Goal: Navigation & Orientation: Find specific page/section

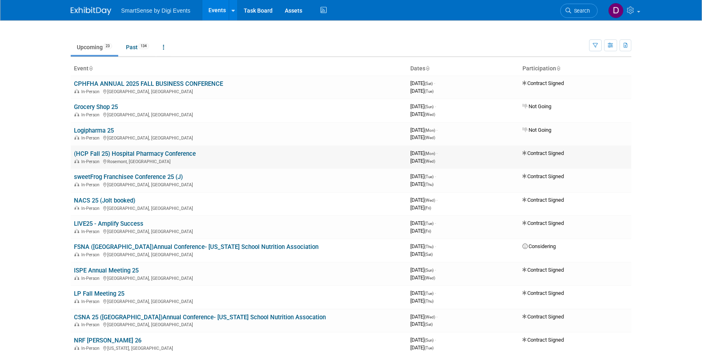
click at [135, 154] on link "(HCP Fall 25) Hospital Pharmacy Conference" at bounding box center [135, 153] width 122 height 7
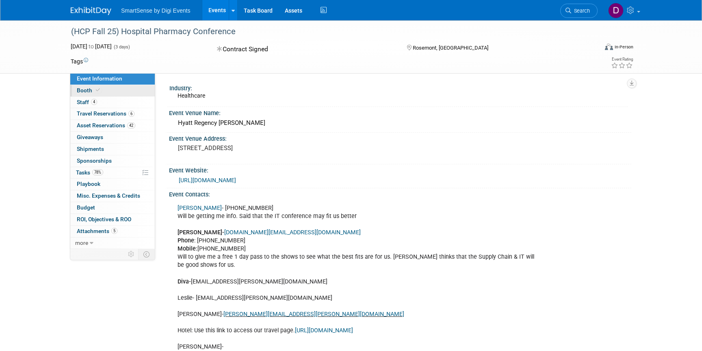
click at [83, 89] on span "Booth" at bounding box center [89, 90] width 25 height 7
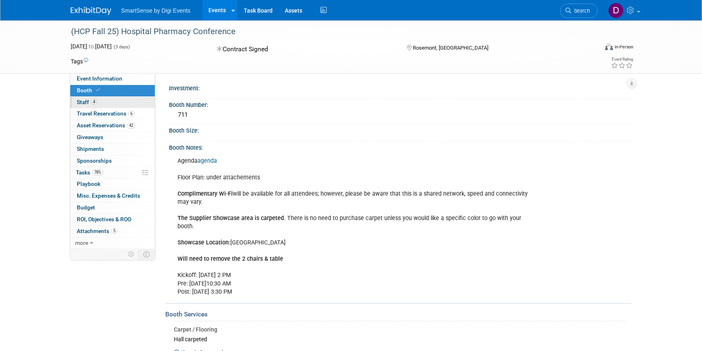
click at [85, 104] on span "Staff 4" at bounding box center [87, 102] width 20 height 7
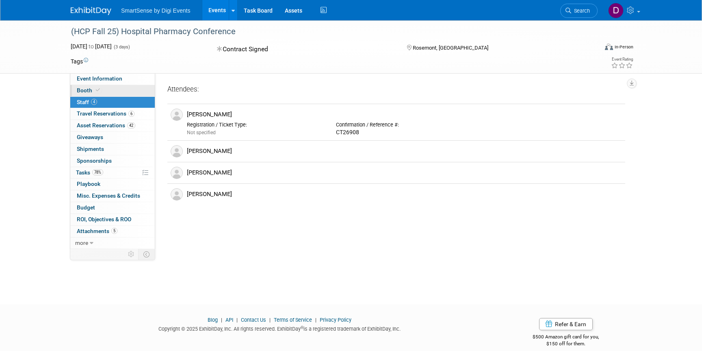
click at [89, 92] on span "Booth" at bounding box center [89, 90] width 25 height 7
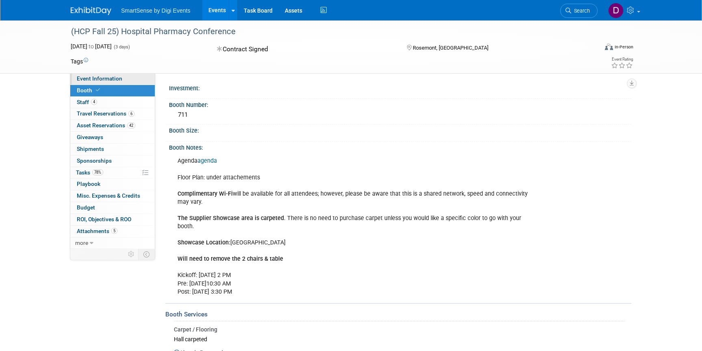
click at [96, 83] on link "Event Information" at bounding box center [112, 78] width 85 height 11
